Goal: Entertainment & Leisure: Consume media (video, audio)

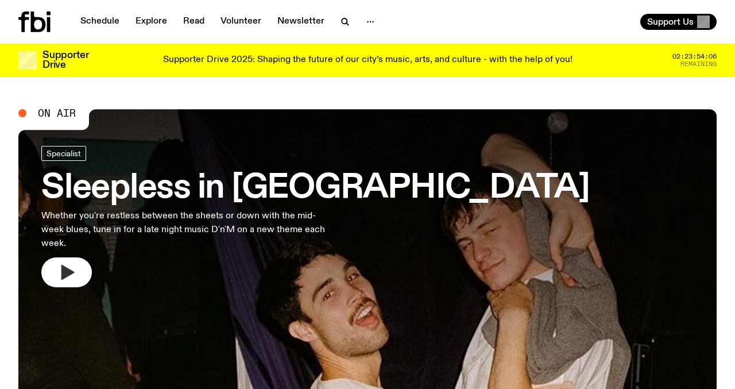
click at [81, 261] on button "button" at bounding box center [66, 272] width 51 height 30
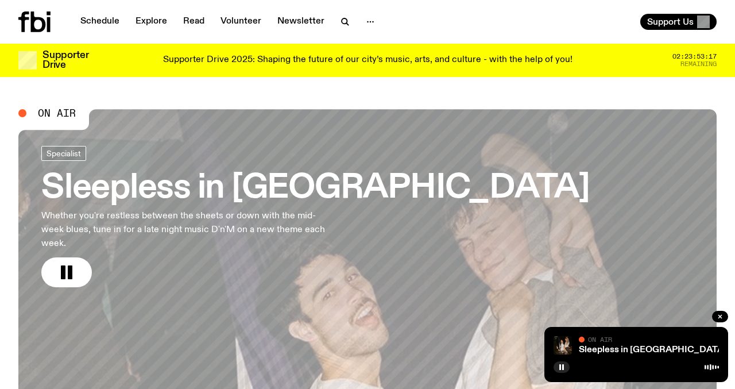
click at [178, 187] on h3 "Sleepless in [GEOGRAPHIC_DATA]" at bounding box center [315, 188] width 549 height 32
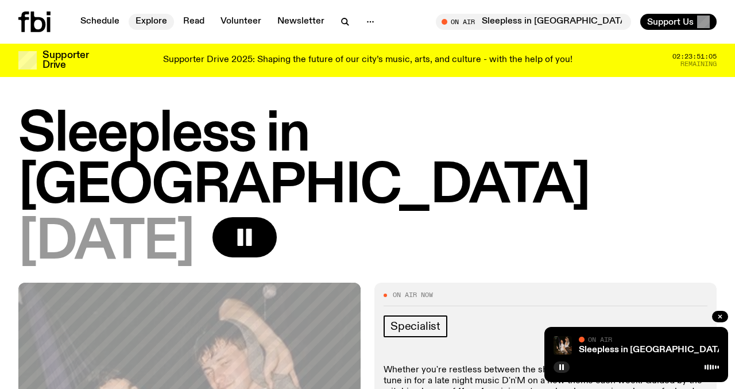
click at [157, 27] on link "Explore" at bounding box center [151, 22] width 45 height 16
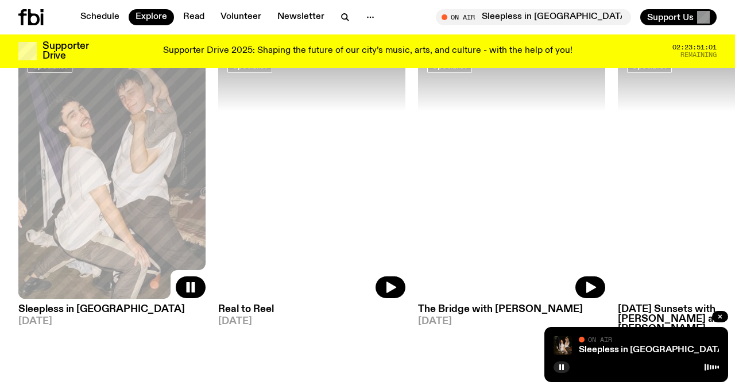
scroll to position [945, 0]
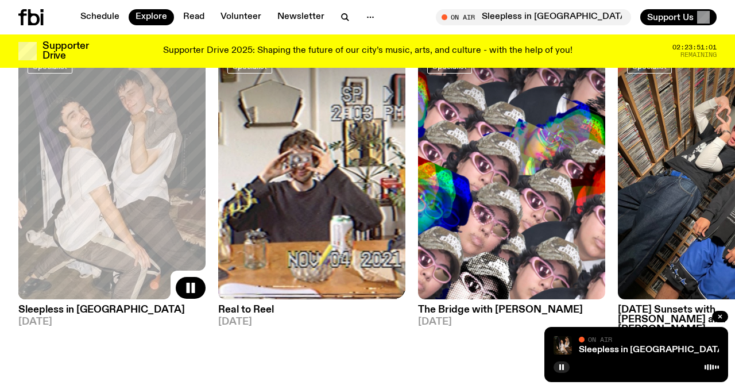
click at [257, 305] on h3 "Real to Reel" at bounding box center [311, 310] width 187 height 10
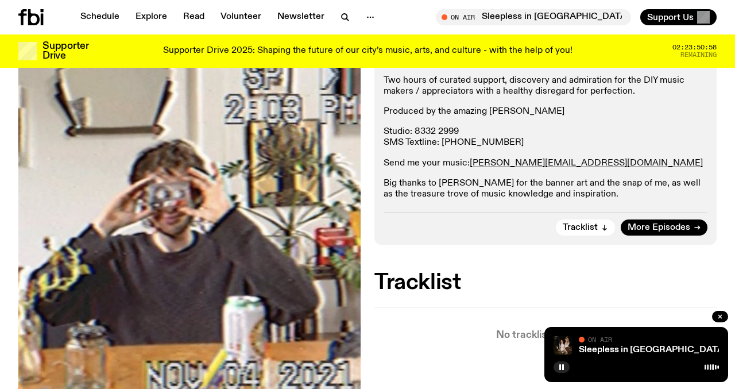
scroll to position [227, 0]
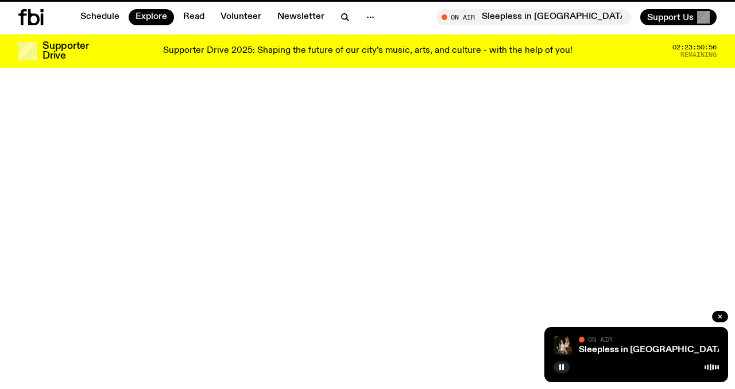
scroll to position [945, 0]
